Goal: Find specific page/section: Find specific page/section

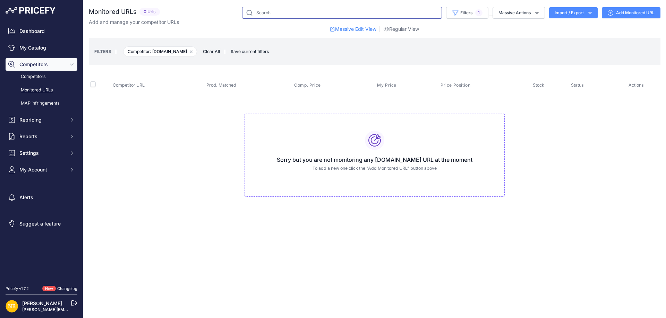
click at [290, 11] on input "text" at bounding box center [342, 13] width 200 height 12
click at [252, 53] on span "Save current filters" at bounding box center [249, 51] width 38 height 5
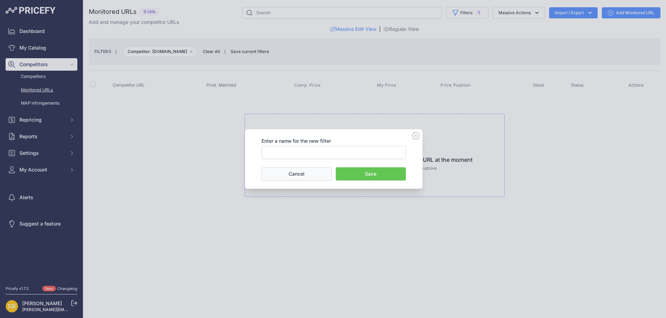
click at [291, 174] on button "Cancel" at bounding box center [296, 173] width 70 height 13
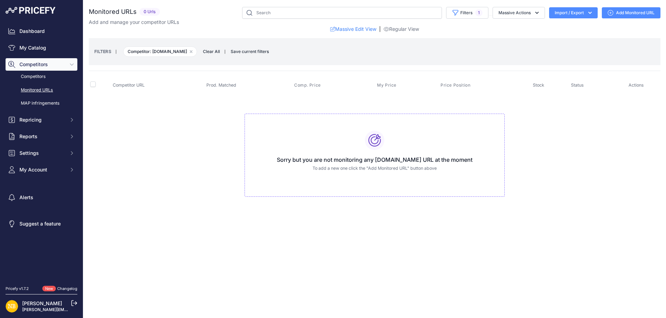
click at [215, 53] on span "Clear All" at bounding box center [211, 51] width 24 height 7
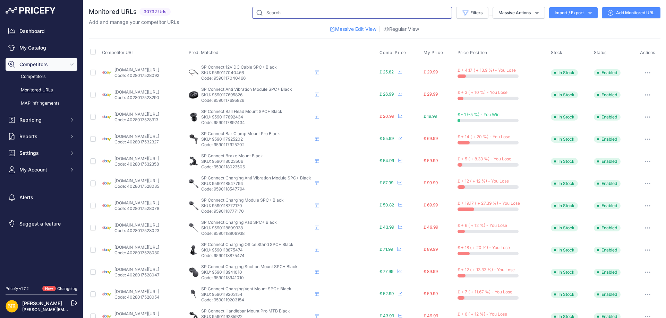
click at [276, 13] on input "text" at bounding box center [352, 13] width 200 height 12
paste input "Gear Gremlin Alloy LED Indicators Alloy"
drag, startPoint x: 427, startPoint y: 12, endPoint x: 459, endPoint y: 12, distance: 32.2
click at [455, 12] on div "Gear Gremlin Alloy LED Indicators Alloy Filters Saved Filters Set None Competit…" at bounding box center [416, 13] width 487 height 12
type input "Gear Gremlin Alloy LED Indicators"
